Goal: Information Seeking & Learning: Learn about a topic

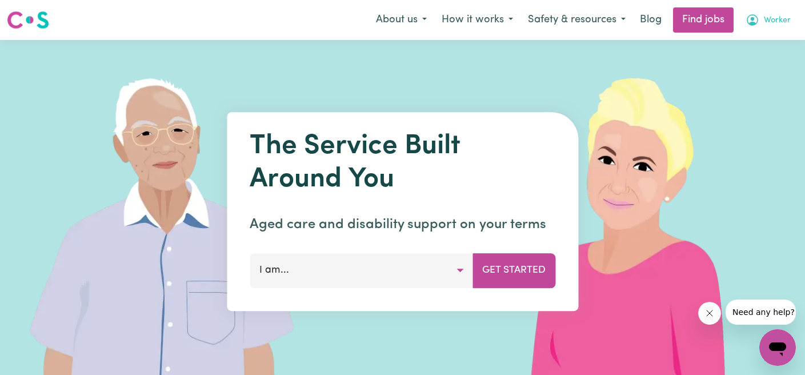
click at [785, 22] on span "Worker" at bounding box center [777, 20] width 27 height 13
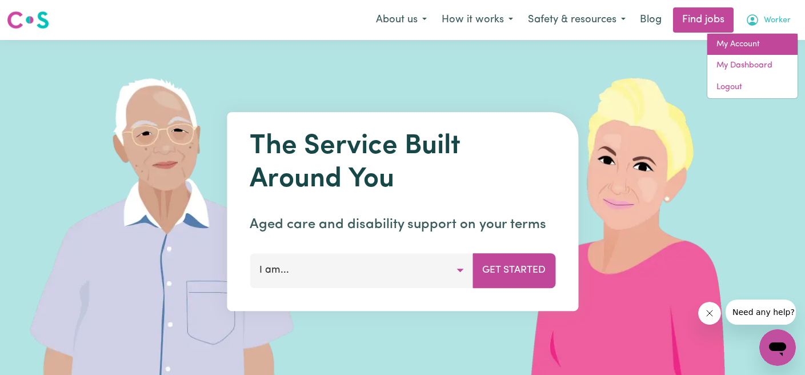
click at [780, 35] on link "My Account" at bounding box center [752, 45] width 90 height 22
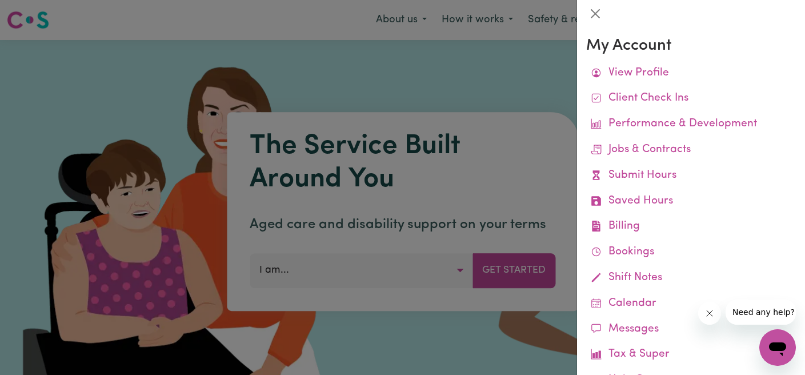
scroll to position [71, 0]
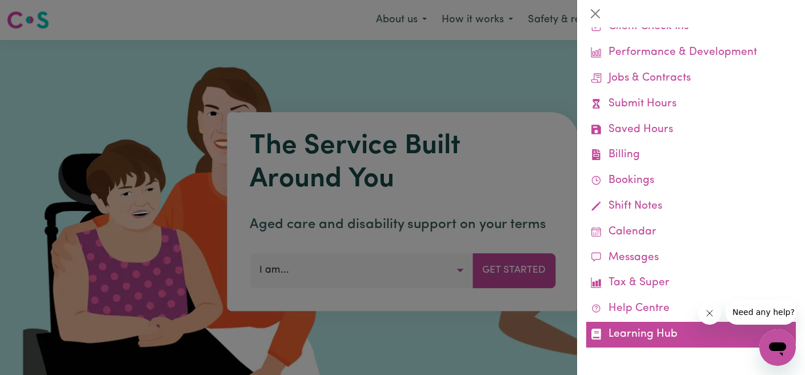
click at [636, 333] on link "Learning Hub" at bounding box center [691, 335] width 210 height 26
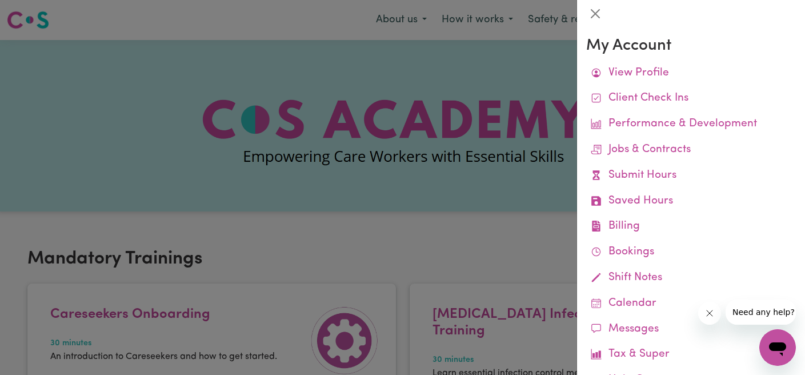
click at [409, 167] on div at bounding box center [402, 187] width 805 height 375
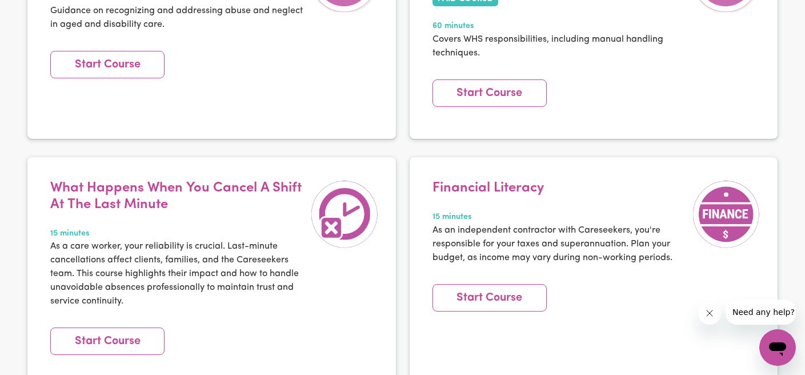
scroll to position [2334, 0]
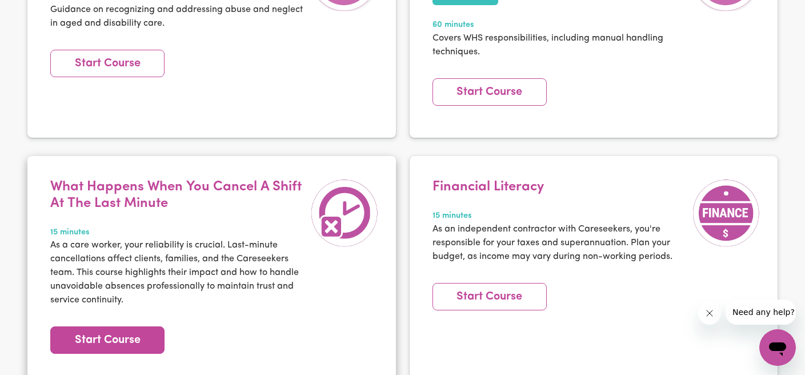
click at [118, 326] on link "Start Course" at bounding box center [107, 339] width 114 height 27
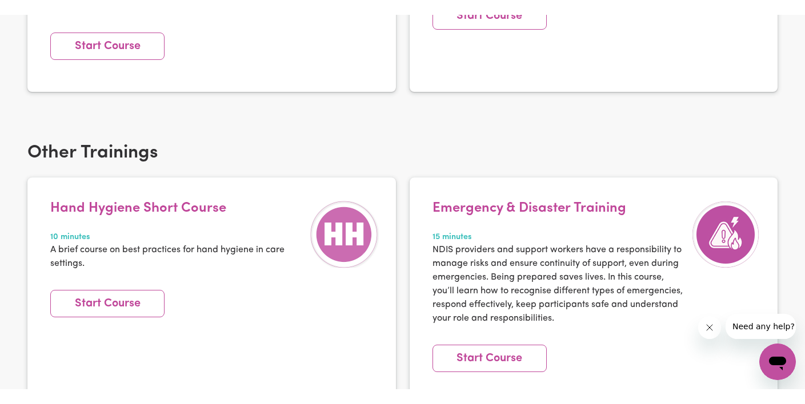
scroll to position [1583, 0]
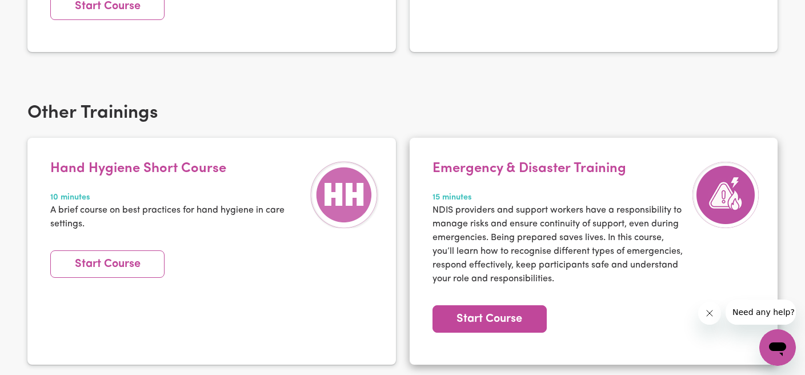
click at [452, 305] on link "Start Course" at bounding box center [489, 318] width 114 height 27
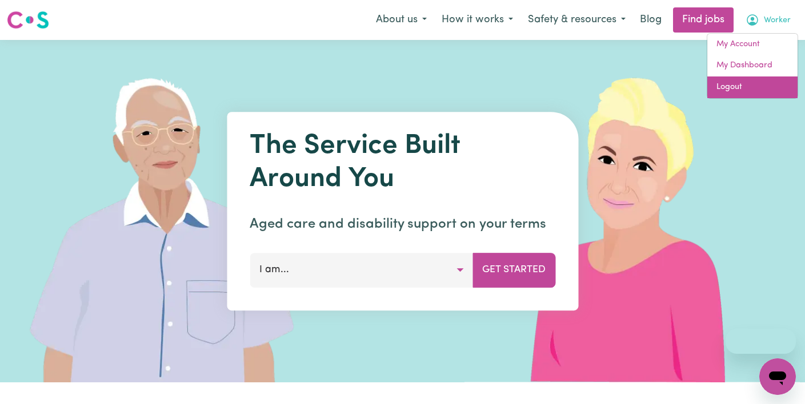
click at [751, 84] on link "Logout" at bounding box center [752, 88] width 90 height 22
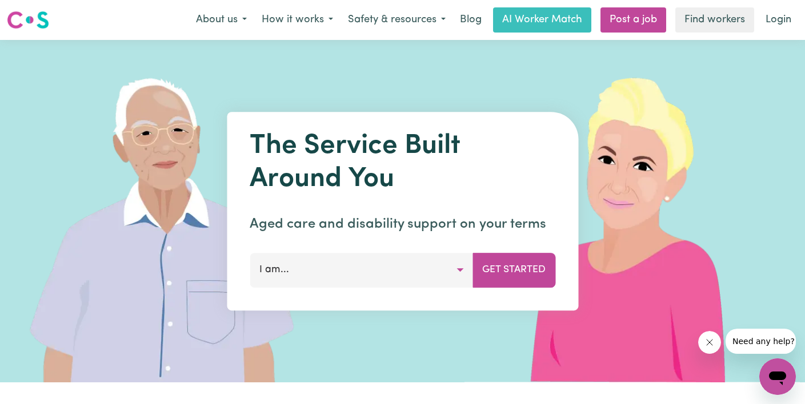
click at [789, 2] on nav "Menu About us How it works Safety & resources Blog AI Worker Match Post a job F…" at bounding box center [402, 20] width 805 height 40
click at [784, 20] on link "Login" at bounding box center [778, 19] width 39 height 25
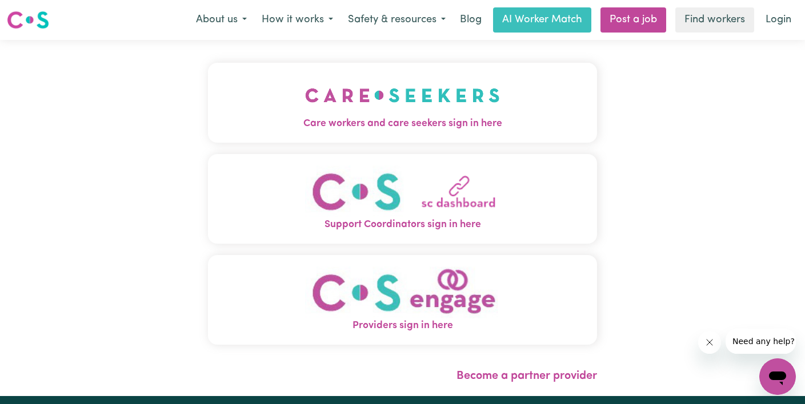
click at [328, 306] on img "Providers sign in here" at bounding box center [402, 293] width 195 height 52
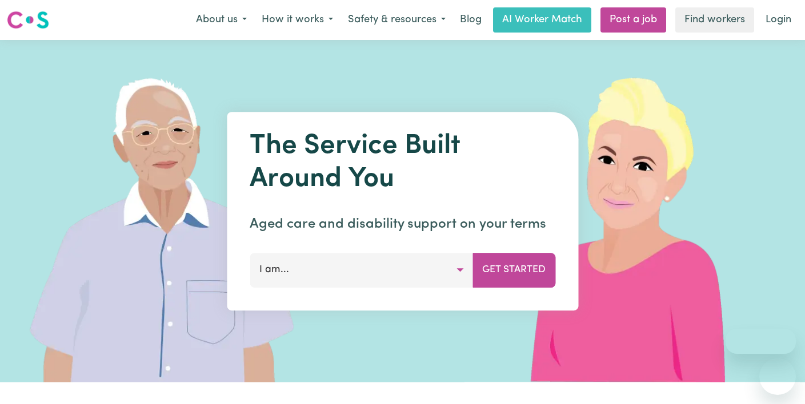
click at [784, 24] on link "Login" at bounding box center [778, 19] width 39 height 25
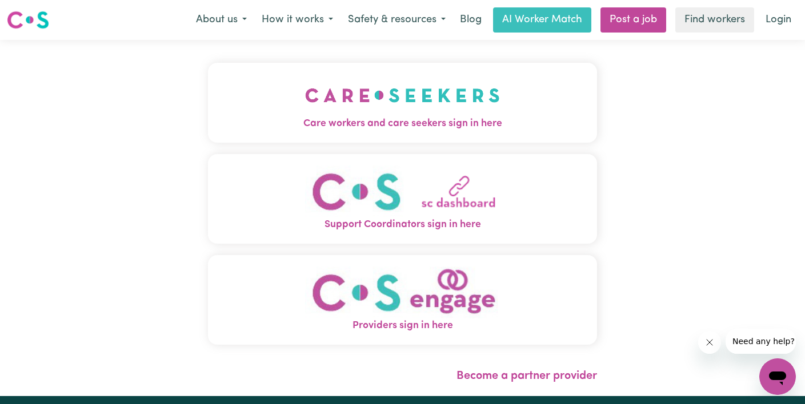
click at [466, 99] on img "Care workers and care seekers sign in here" at bounding box center [402, 95] width 195 height 42
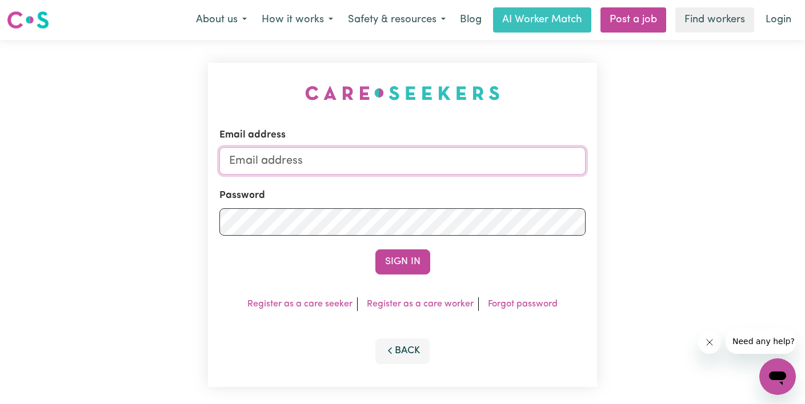
type input "[EMAIL_ADDRESS][DOMAIN_NAME]"
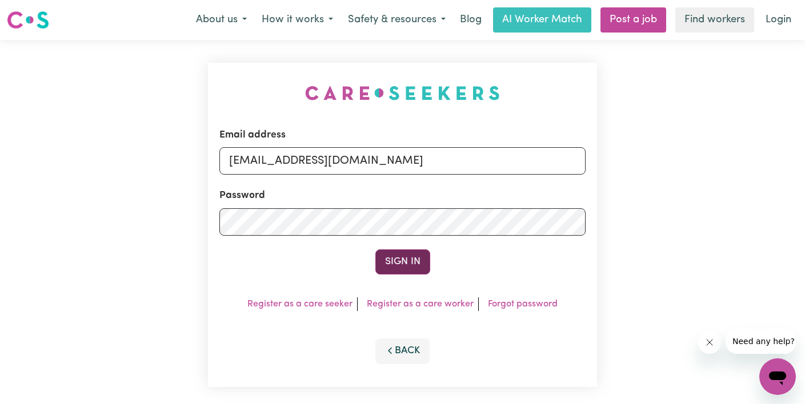
click at [401, 256] on button "Sign In" at bounding box center [402, 262] width 55 height 25
